Goal: Navigation & Orientation: Find specific page/section

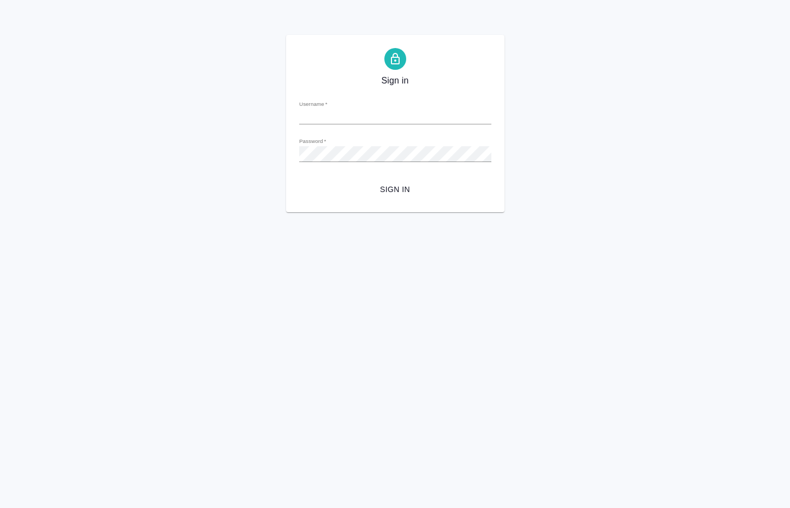
type input "[EMAIL_ADDRESS][DOMAIN_NAME]"
click at [390, 187] on span "Sign in" at bounding box center [395, 190] width 175 height 14
